Goal: Use online tool/utility: Utilize a website feature to perform a specific function

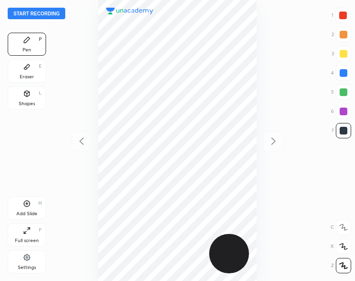
scroll to position [281, 201]
click at [21, 97] on div "Shapes L" at bounding box center [27, 97] width 38 height 23
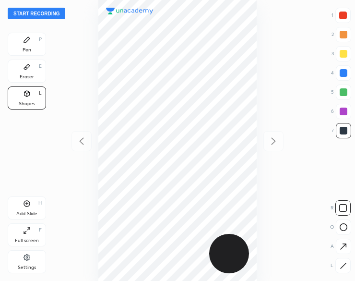
click at [340, 269] on icon at bounding box center [343, 265] width 7 height 7
click at [25, 41] on icon at bounding box center [27, 40] width 6 height 6
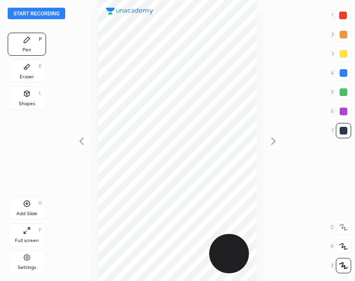
click at [91, 10] on div at bounding box center [177, 140] width 201 height 281
click at [23, 98] on div "Shapes L" at bounding box center [27, 97] width 38 height 23
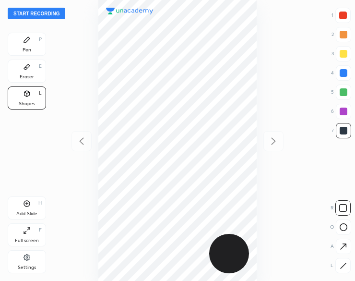
click at [22, 40] on div "Pen P" at bounding box center [27, 44] width 38 height 23
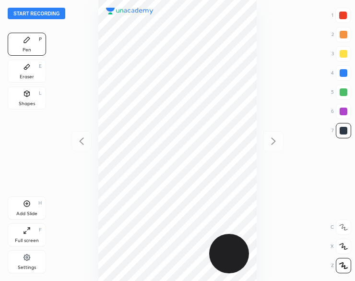
click at [19, 15] on button "Start recording" at bounding box center [37, 14] width 58 height 12
click at [27, 97] on div "Shapes L" at bounding box center [27, 97] width 38 height 23
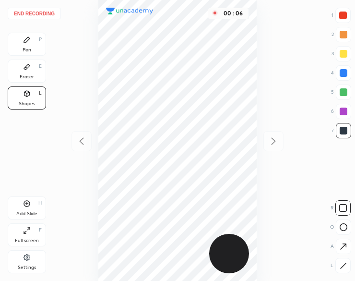
click at [345, 262] on icon at bounding box center [343, 265] width 7 height 7
click at [347, 262] on div at bounding box center [342, 265] width 15 height 15
click at [25, 40] on icon at bounding box center [27, 40] width 6 height 6
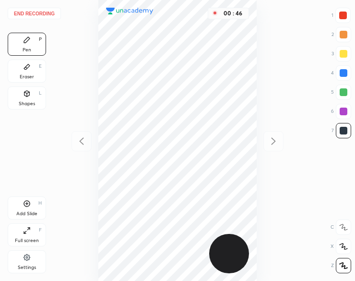
click at [25, 206] on icon at bounding box center [27, 204] width 8 height 8
click at [24, 72] on div "Eraser E" at bounding box center [27, 70] width 38 height 23
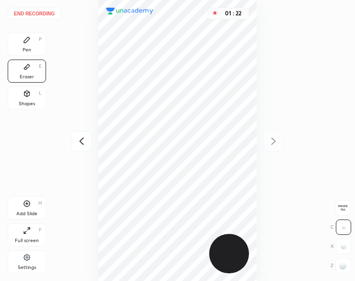
click at [32, 45] on div "Pen P" at bounding box center [27, 44] width 38 height 23
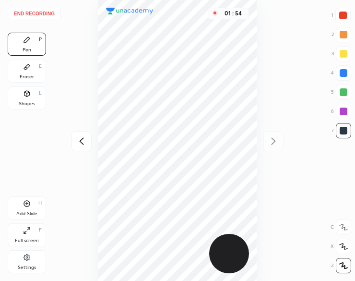
click at [41, 12] on button "End recording" at bounding box center [34, 14] width 53 height 12
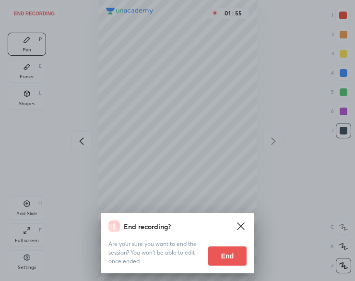
click at [225, 260] on button "End" at bounding box center [227, 255] width 38 height 19
